Goal: Check status: Check status

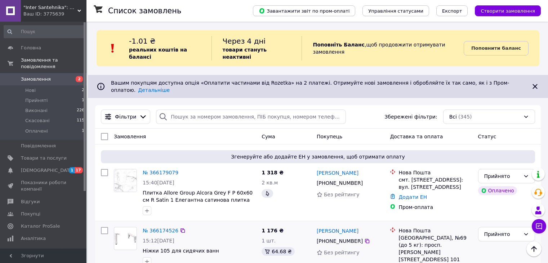
scroll to position [108, 0]
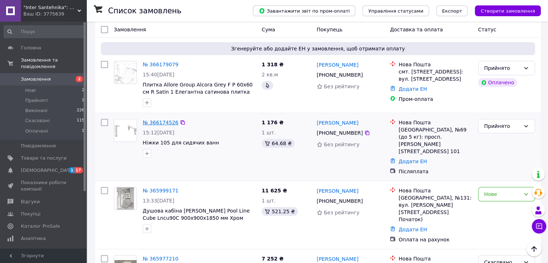
click at [158, 120] on link "№ 366174526" at bounding box center [161, 123] width 36 height 6
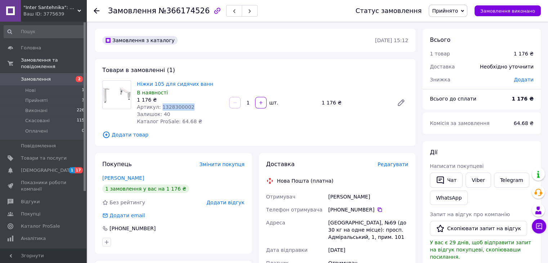
drag, startPoint x: 159, startPoint y: 105, endPoint x: 188, endPoint y: 104, distance: 28.9
click at [188, 104] on div "Артикул: 1328300002" at bounding box center [180, 106] width 87 height 7
copy span "1328300002"
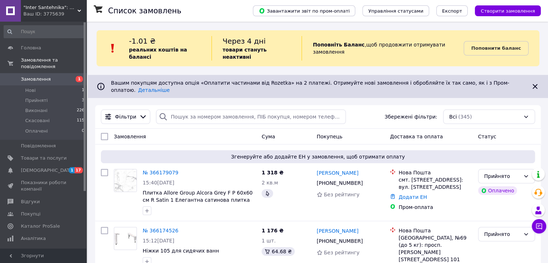
scroll to position [72, 0]
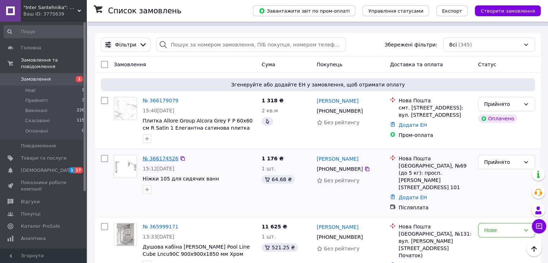
click at [158, 156] on link "№ 366174526" at bounding box center [161, 159] width 36 height 6
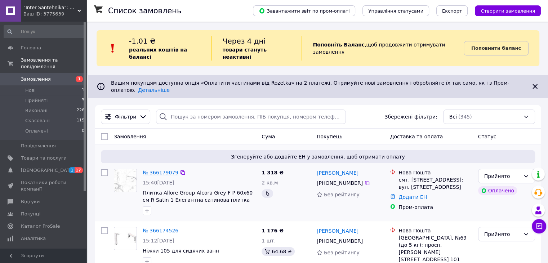
click at [158, 170] on link "№ 366179079" at bounding box center [161, 173] width 36 height 6
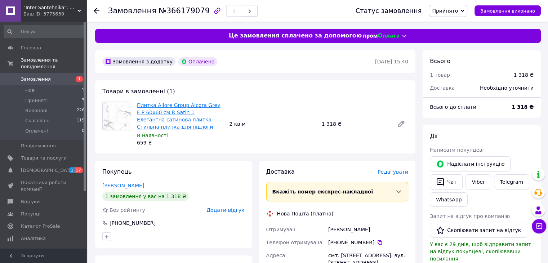
click at [164, 119] on link "Плитка Allore Group Alcora Grey F P 60x60 см R Satin 1 Елегантна сатинова плитк…" at bounding box center [178, 115] width 83 height 27
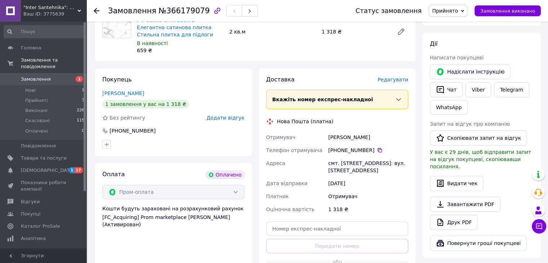
scroll to position [108, 0]
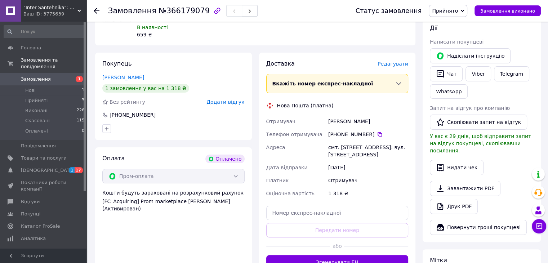
click at [97, 10] on icon at bounding box center [97, 11] width 6 height 6
